Goal: Information Seeking & Learning: Check status

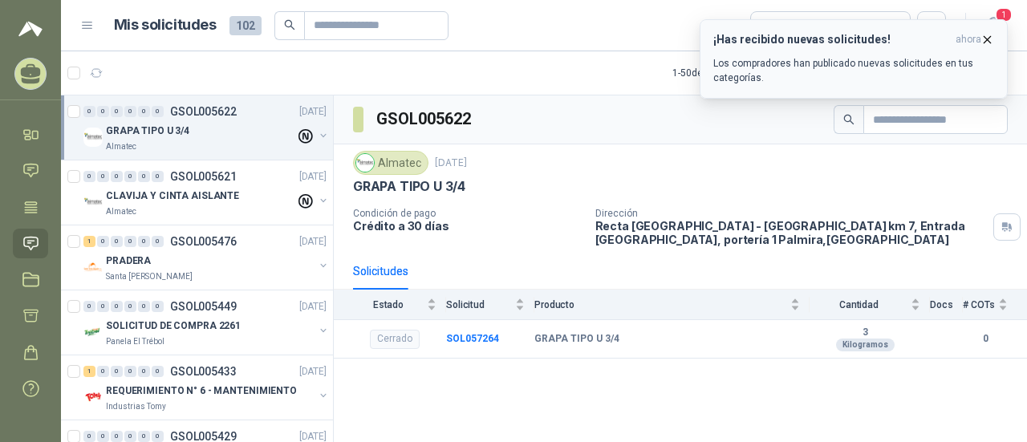
click at [988, 38] on icon "button" at bounding box center [987, 40] width 14 height 14
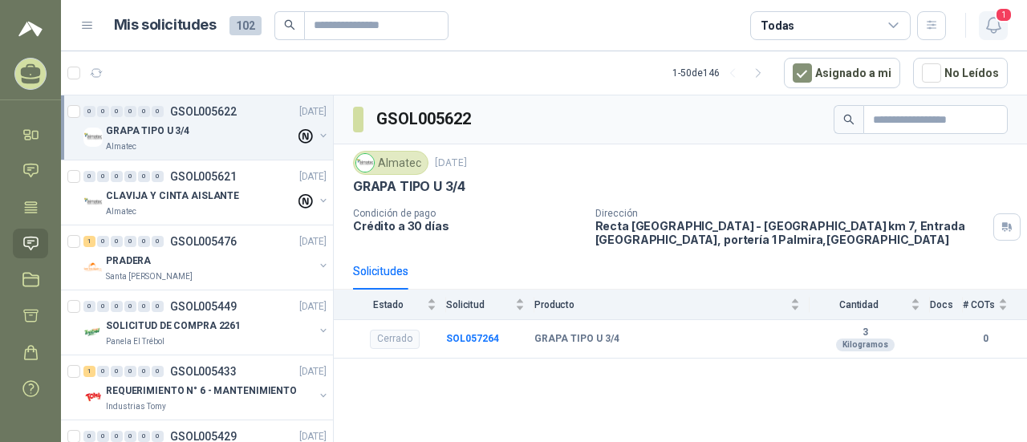
click at [1002, 26] on icon "button" at bounding box center [993, 25] width 20 height 20
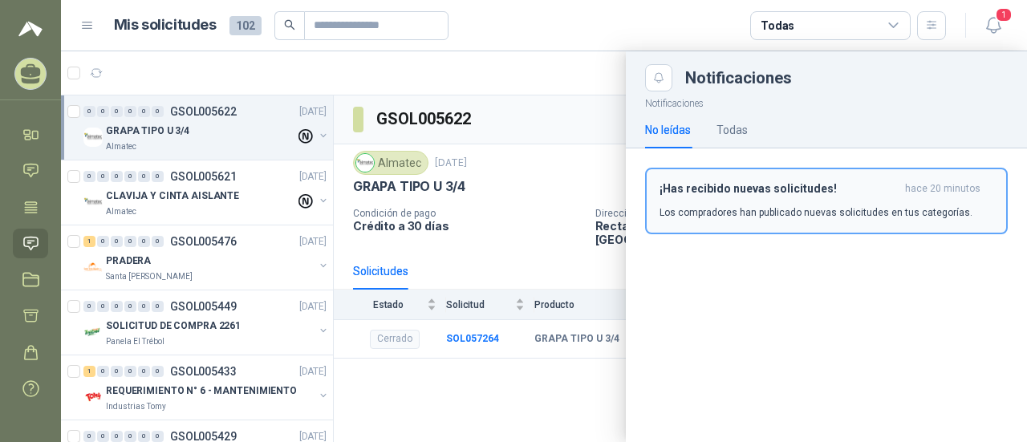
click at [786, 193] on h3 "¡Has recibido nuevas solicitudes!" at bounding box center [778, 189] width 239 height 14
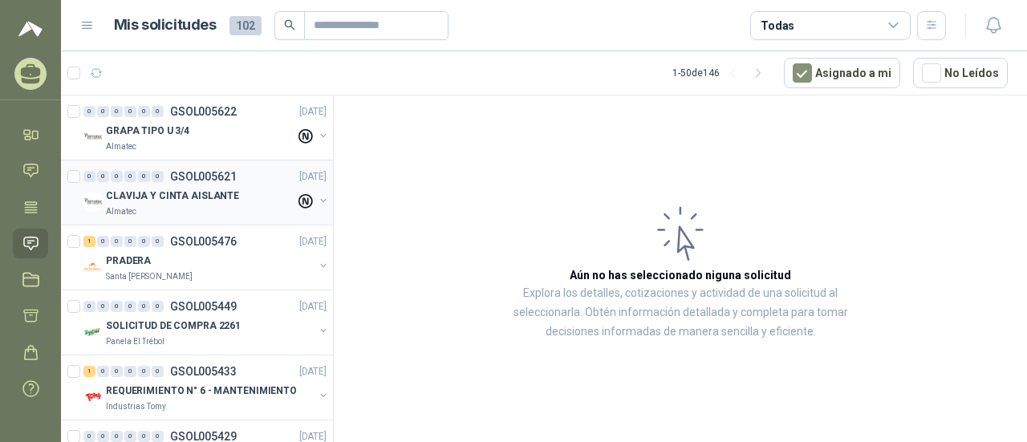
click at [234, 201] on div "CLAVIJA Y CINTA AISLANTE" at bounding box center [200, 195] width 189 height 19
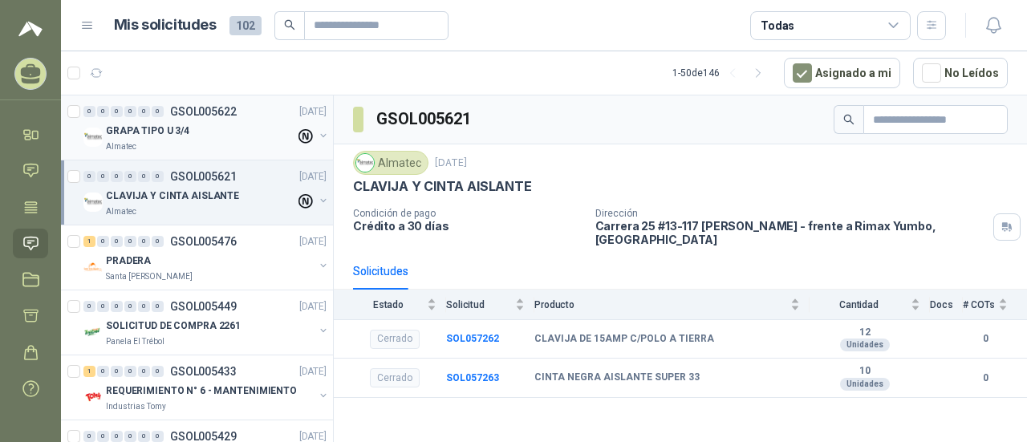
click at [168, 115] on div "0 0 0 0 0 0 GSOL005622" at bounding box center [159, 111] width 153 height 11
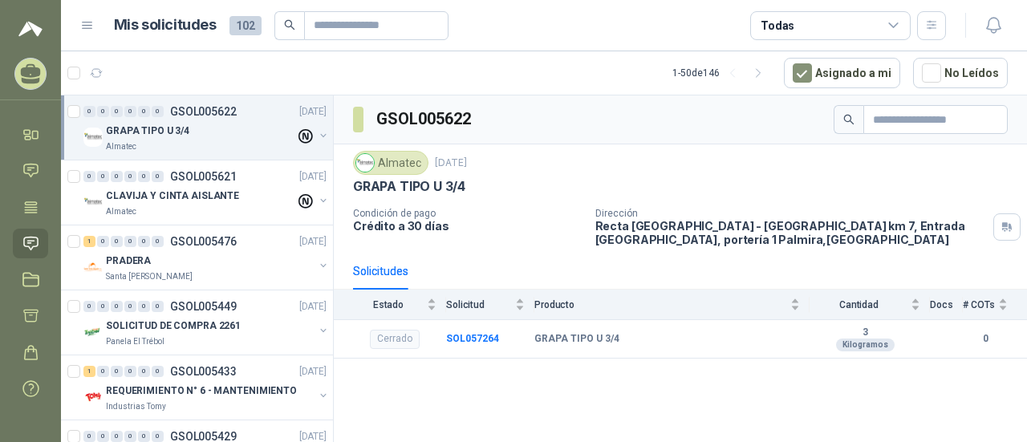
click at [301, 22] on span at bounding box center [289, 25] width 30 height 29
click at [84, 26] on icon at bounding box center [87, 25] width 14 height 14
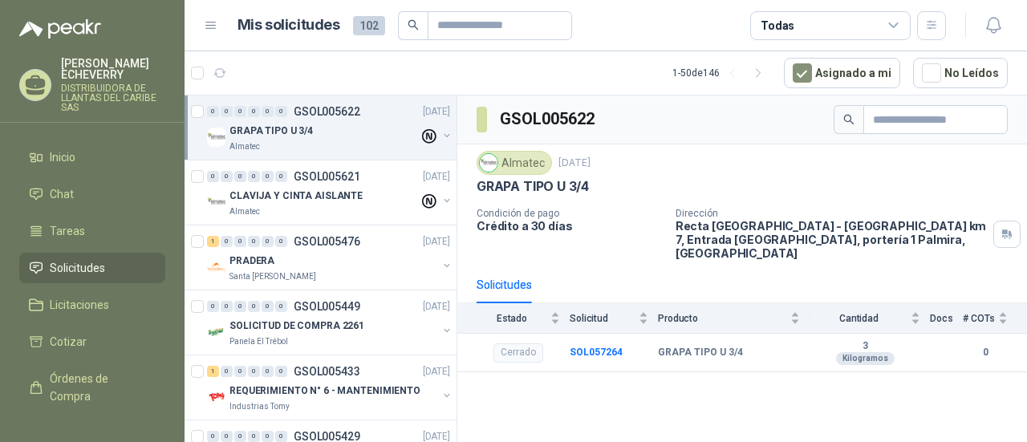
click at [322, 129] on div "GRAPA TIPO U 3/4" at bounding box center [323, 130] width 189 height 19
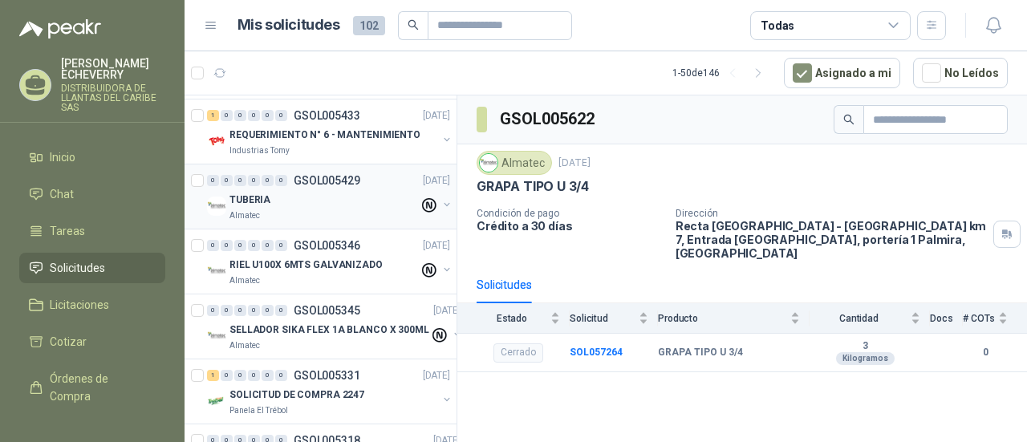
scroll to position [401, 0]
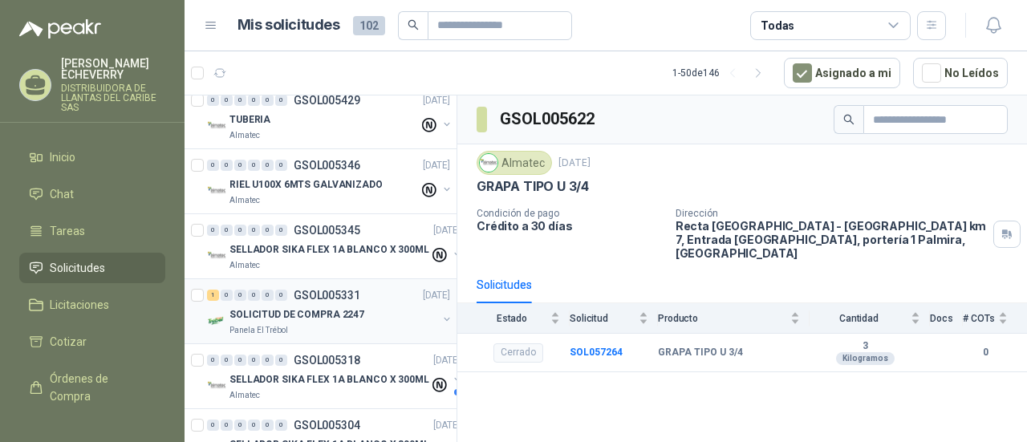
click at [260, 319] on div "SOLICITUD DE COMPRA 2247 Panela El Trébol" at bounding box center [333, 321] width 208 height 32
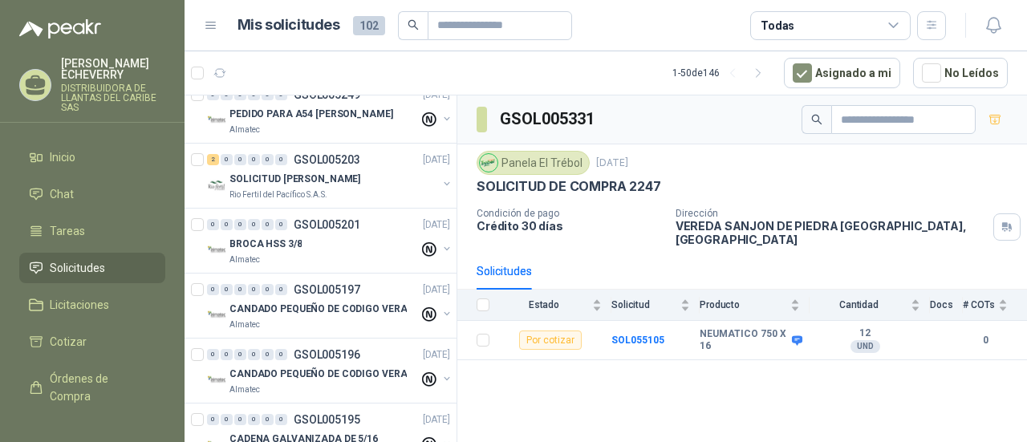
scroll to position [1123, 0]
click at [322, 187] on p "Rio Fertil del Pacífico S.A.S." at bounding box center [278, 193] width 98 height 13
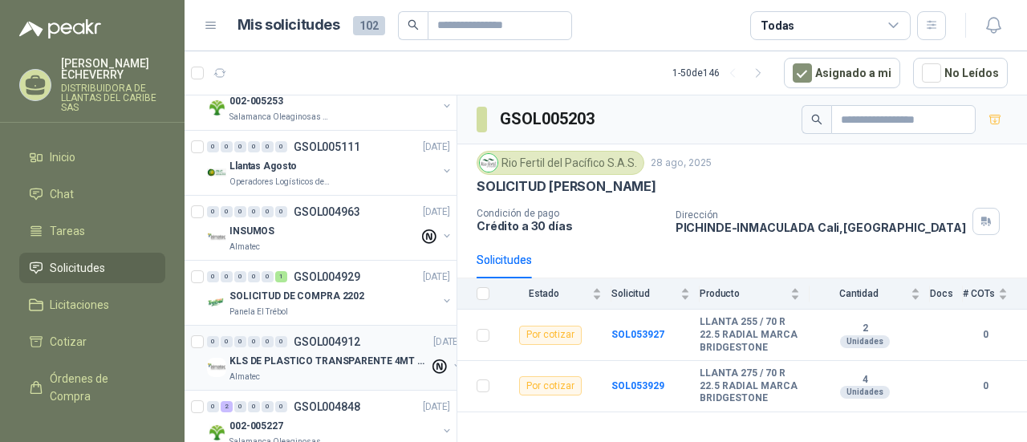
scroll to position [1685, 0]
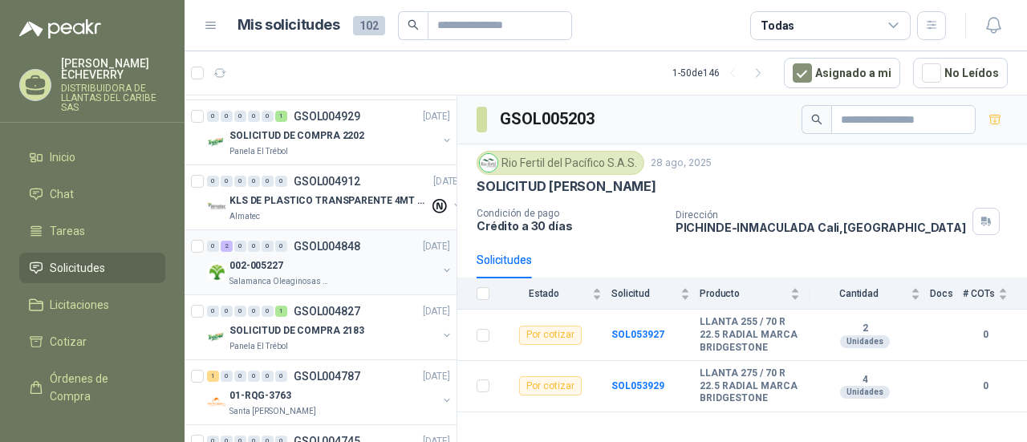
click at [279, 265] on div "002-005227" at bounding box center [333, 265] width 208 height 19
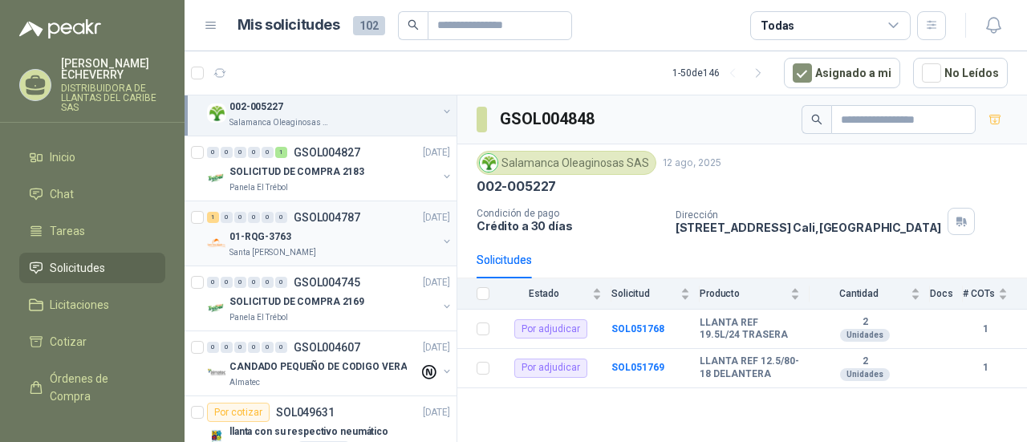
scroll to position [1845, 0]
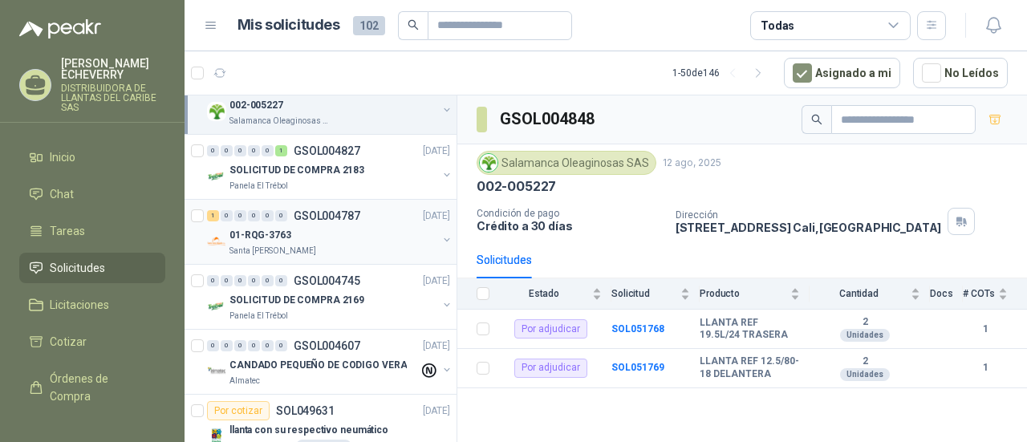
click at [313, 245] on div "Santa [PERSON_NAME]" at bounding box center [333, 251] width 208 height 13
click at [228, 225] on div "01-RQG-3763 Santa Anita Napoles" at bounding box center [330, 241] width 246 height 32
click at [214, 210] on div "1" at bounding box center [213, 215] width 12 height 11
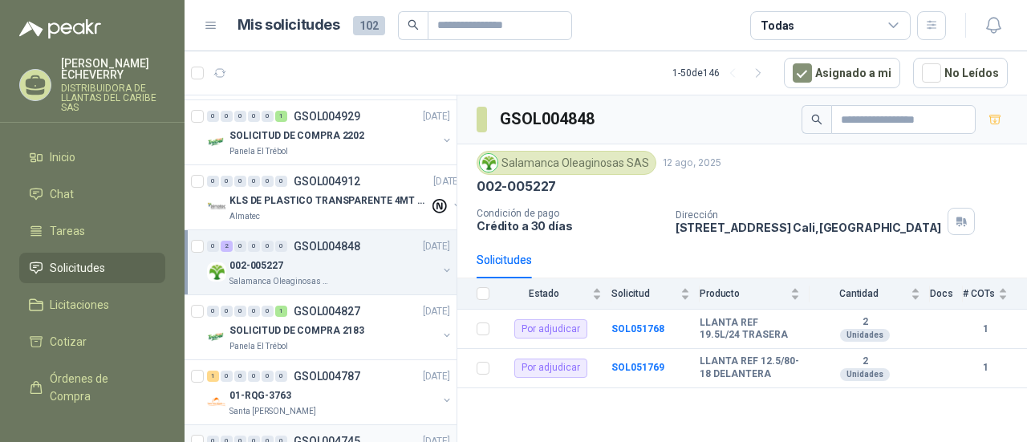
scroll to position [1765, 0]
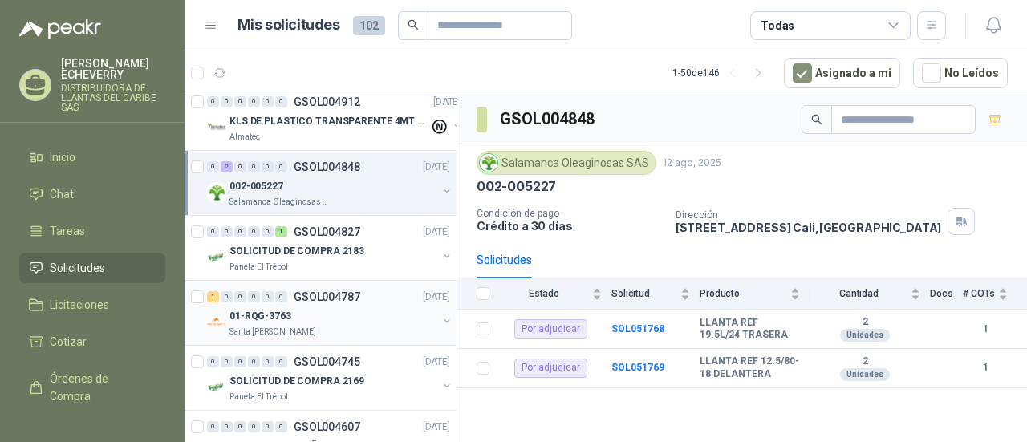
click at [205, 287] on div at bounding box center [199, 312] width 16 height 51
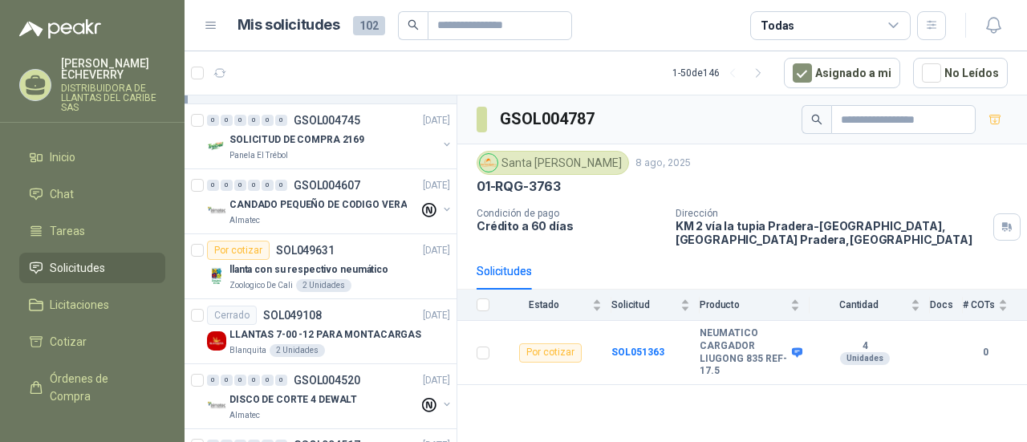
scroll to position [2086, 0]
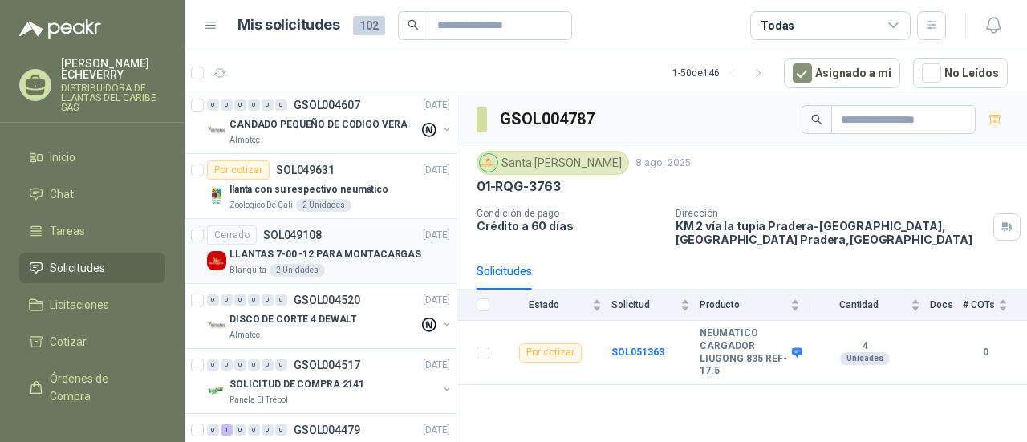
click at [352, 250] on p "LLANTAS 7-00 -12 PARA MONTACARGAS" at bounding box center [325, 254] width 192 height 15
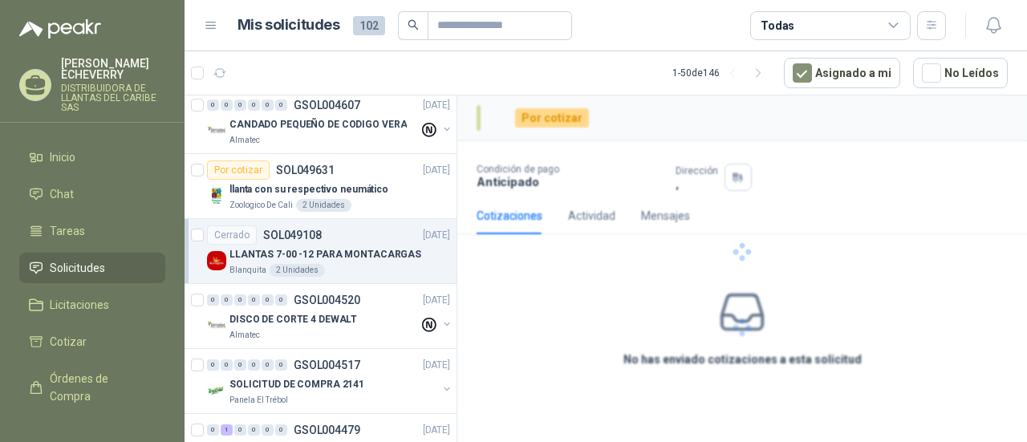
click at [247, 250] on p "LLANTAS 7-00 -12 PARA MONTACARGAS" at bounding box center [325, 254] width 192 height 15
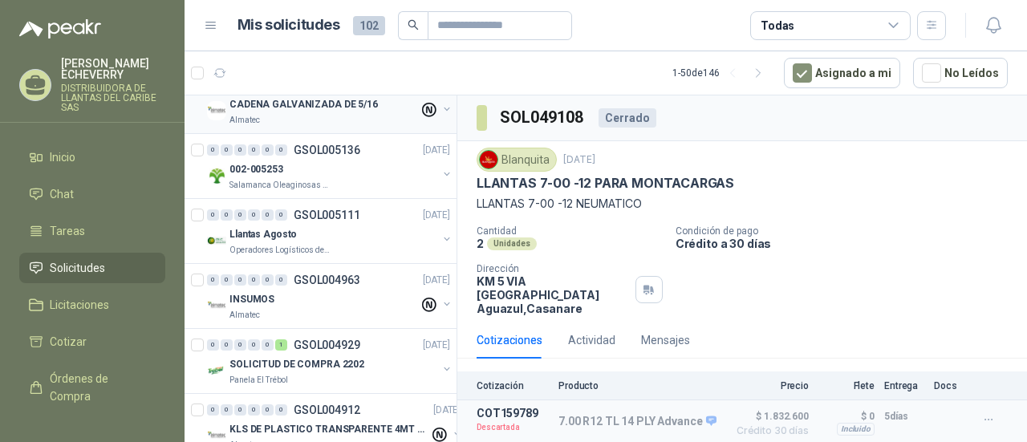
scroll to position [1524, 0]
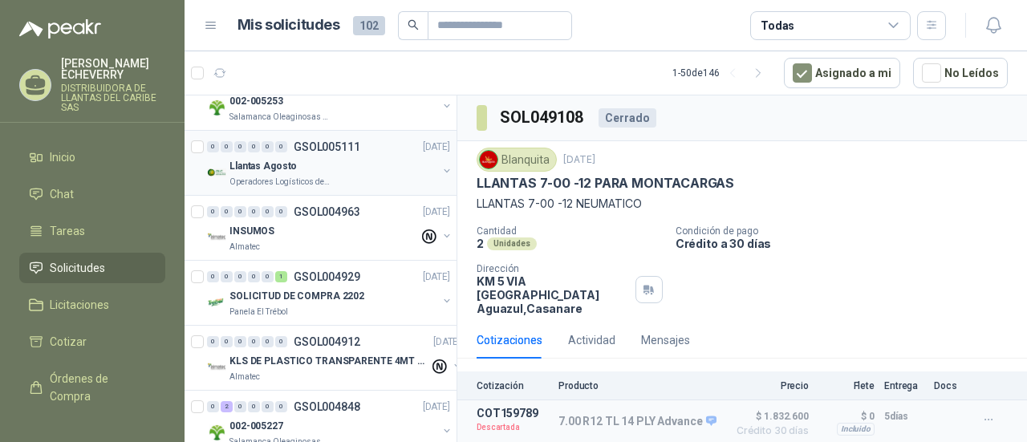
click at [320, 176] on p "Operadores Logísticos del Caribe" at bounding box center [279, 182] width 101 height 13
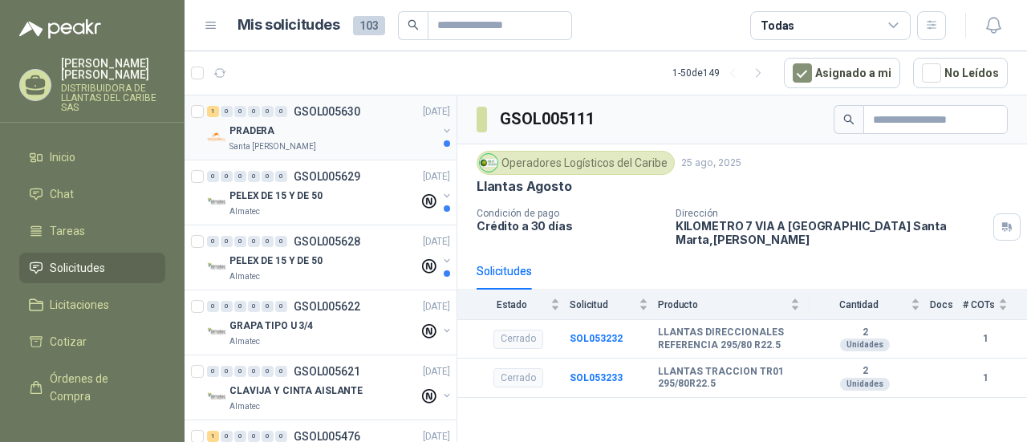
click at [364, 134] on div "PRADERA" at bounding box center [333, 130] width 208 height 19
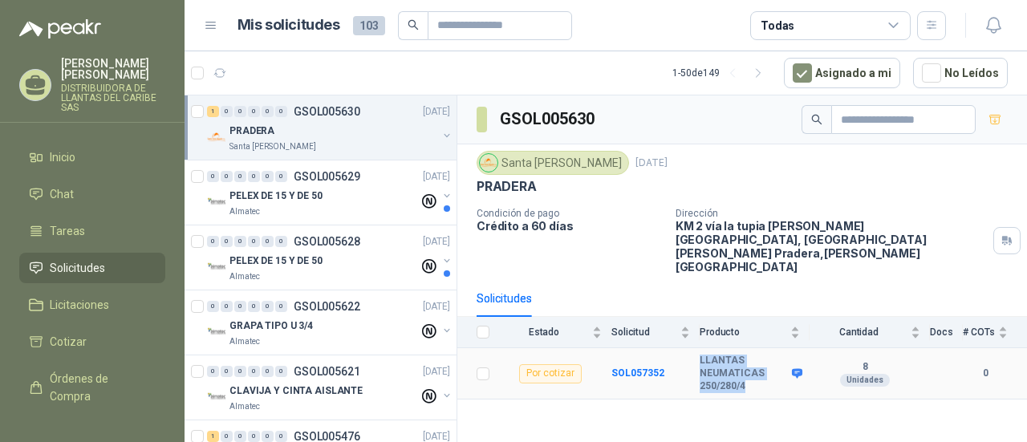
drag, startPoint x: 695, startPoint y: 330, endPoint x: 752, endPoint y: 357, distance: 63.9
click at [752, 357] on tr "Por cotizar SOL057352 LLANTAS NEUMATICAS 250/280/4 8 Unidades 0" at bounding box center [742, 373] width 570 height 51
copy tr "LLANTAS NEUMATICAS 250/280/4"
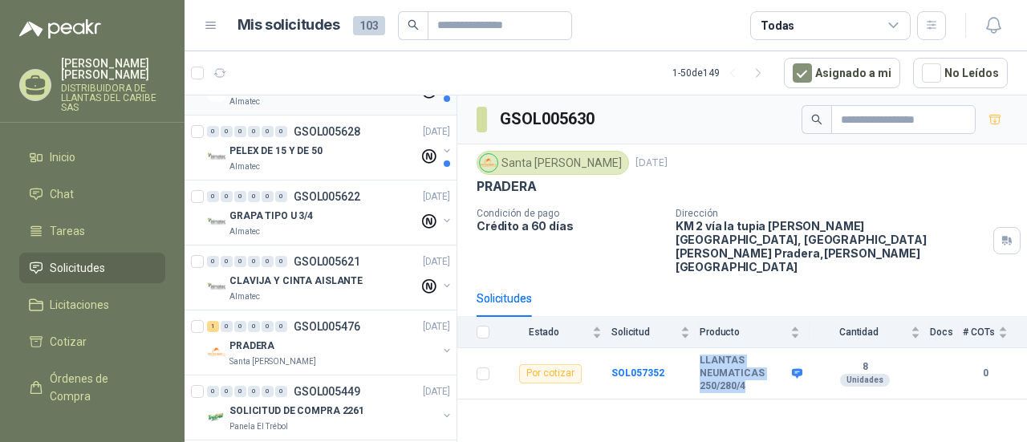
scroll to position [241, 0]
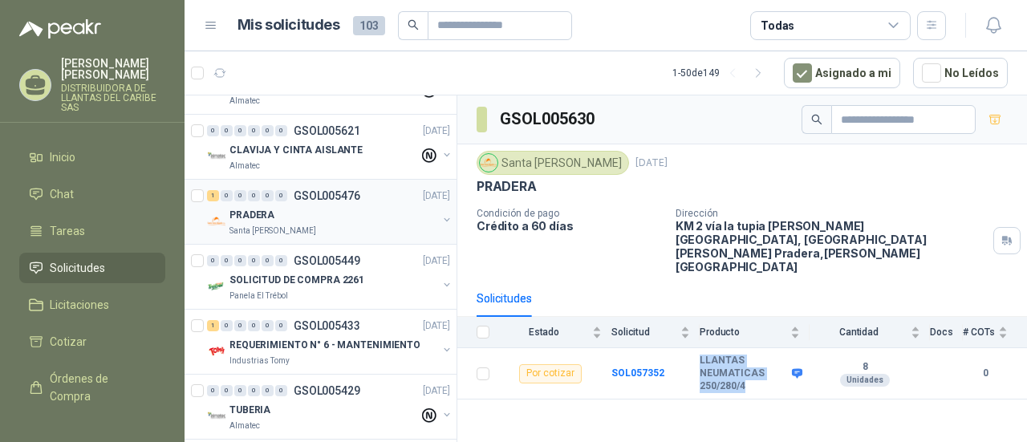
click at [322, 209] on div "PRADERA" at bounding box center [333, 214] width 208 height 19
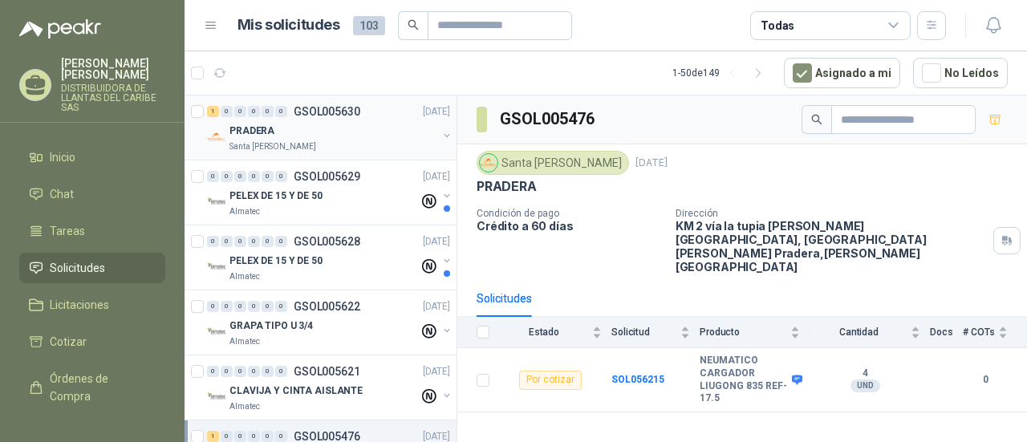
click at [343, 137] on div "PRADERA" at bounding box center [333, 130] width 208 height 19
